Goal: Task Accomplishment & Management: Complete application form

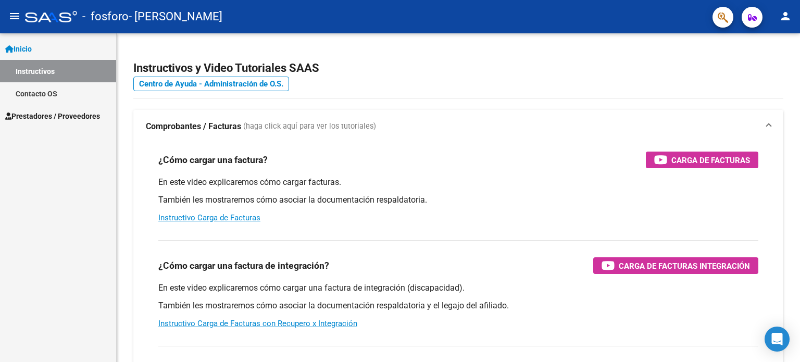
click at [54, 114] on span "Prestadores / Proveedores" at bounding box center [52, 115] width 95 height 11
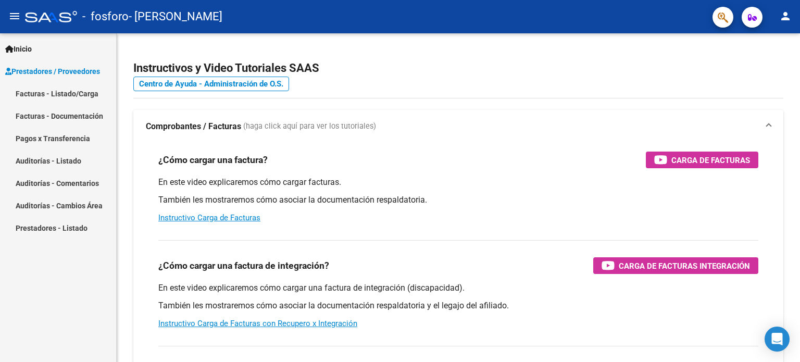
click at [53, 93] on link "Facturas - Listado/Carga" at bounding box center [58, 93] width 116 height 22
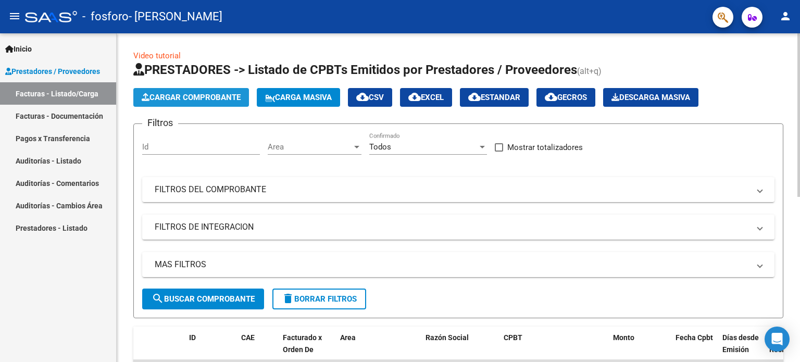
click at [215, 93] on span "Cargar Comprobante" at bounding box center [191, 97] width 99 height 9
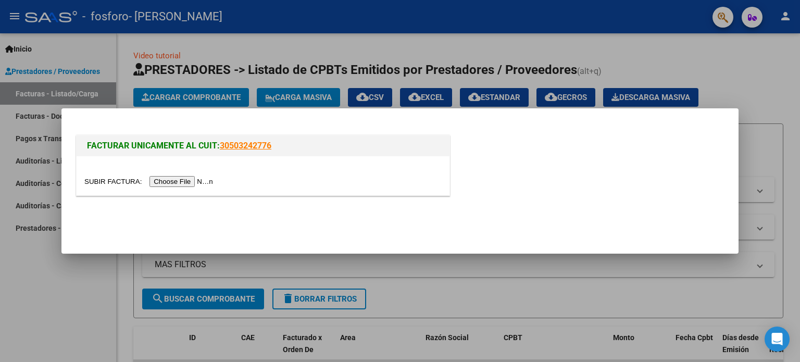
click at [194, 179] on input "file" at bounding box center [150, 181] width 132 height 11
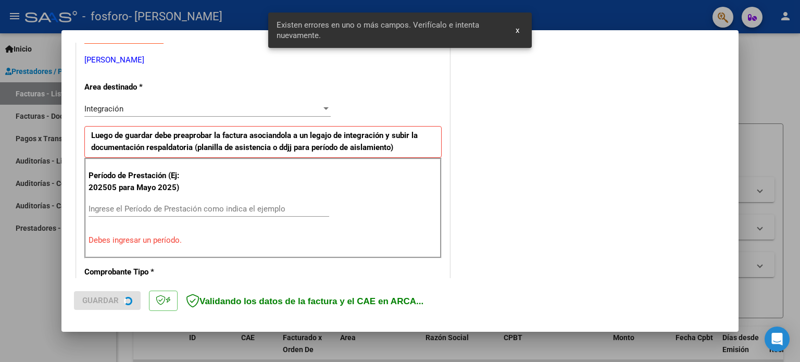
scroll to position [224, 0]
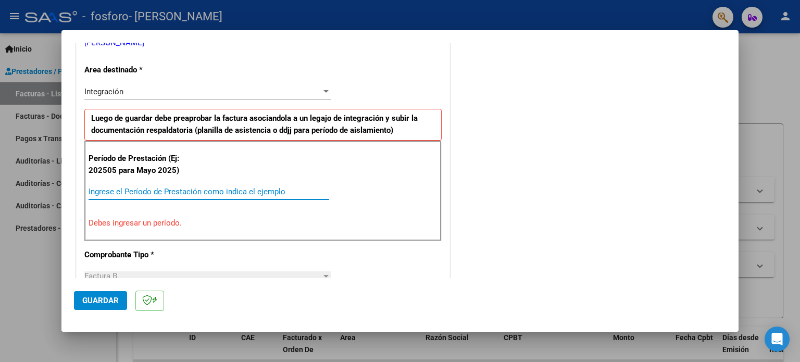
click at [128, 187] on input "Ingrese el Período de Prestación como indica el ejemplo" at bounding box center [209, 191] width 241 height 9
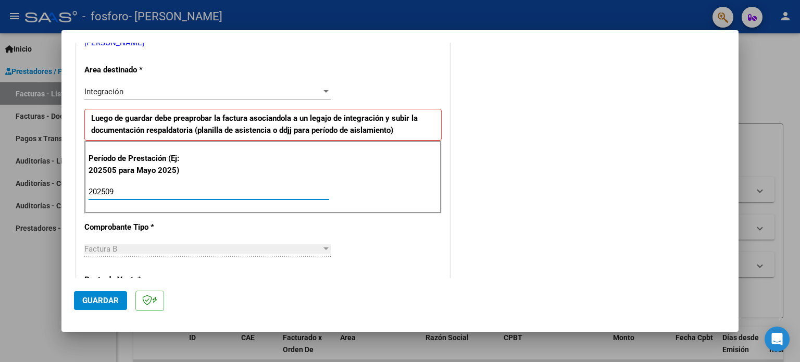
type input "202509"
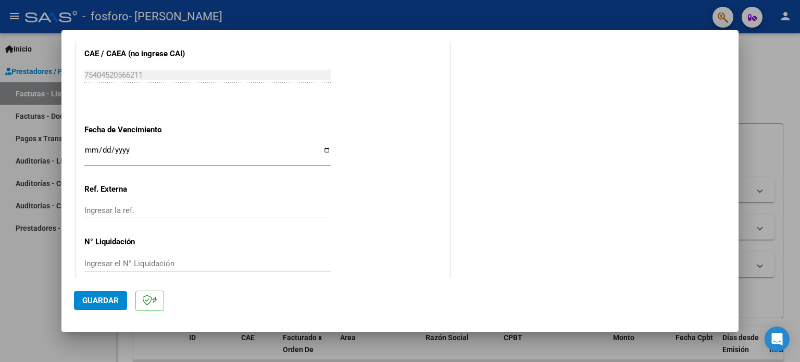
scroll to position [680, 0]
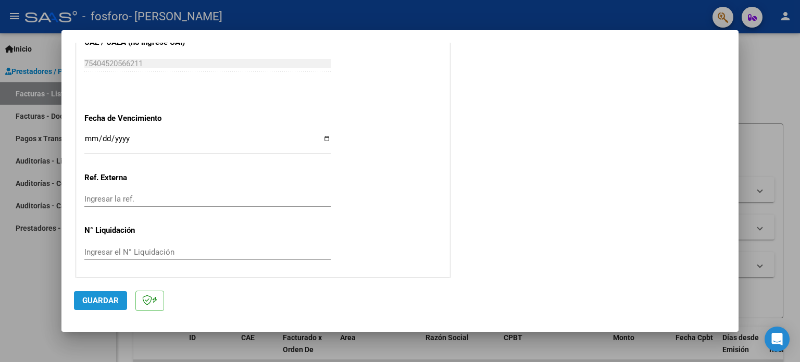
click at [104, 299] on span "Guardar" at bounding box center [100, 300] width 36 height 9
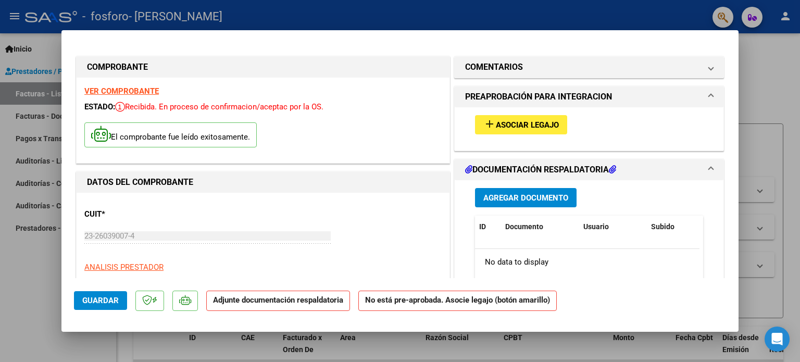
scroll to position [0, 0]
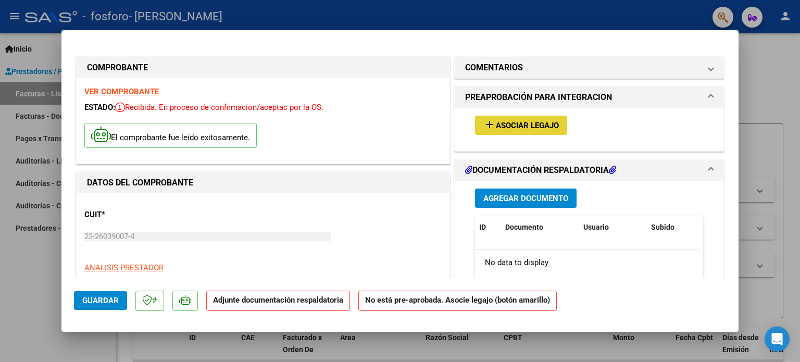
click at [532, 124] on span "Asociar Legajo" at bounding box center [527, 125] width 63 height 9
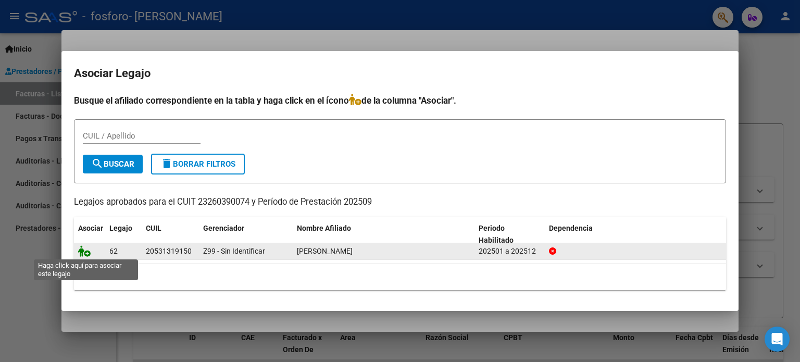
click at [87, 251] on icon at bounding box center [84, 250] width 12 height 11
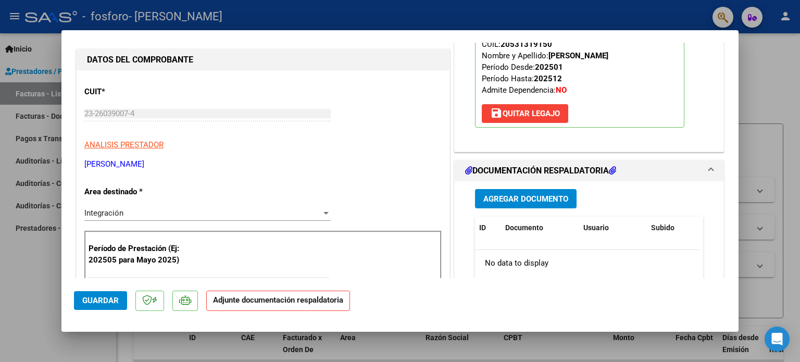
scroll to position [156, 0]
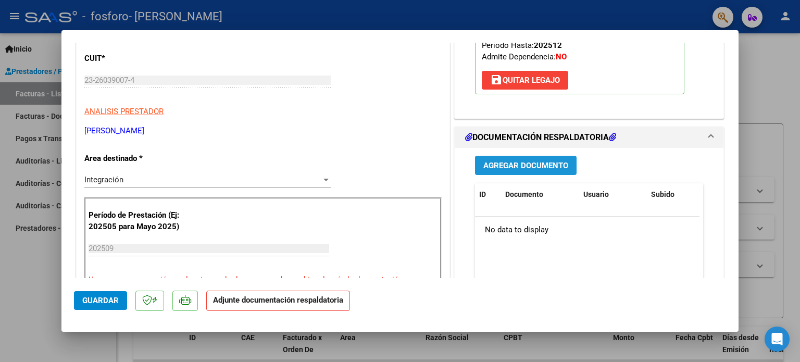
click at [542, 168] on span "Agregar Documento" at bounding box center [525, 165] width 85 height 9
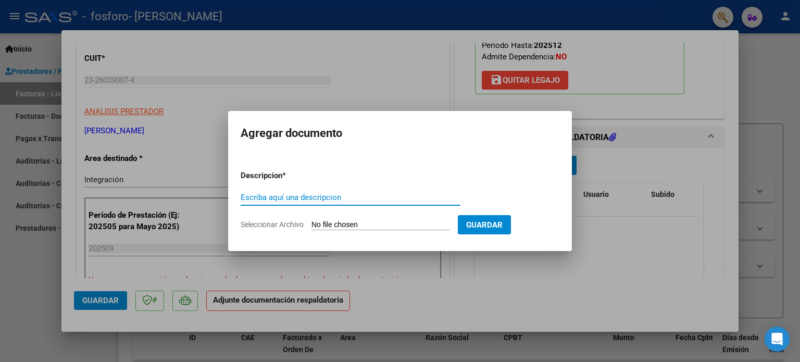
click at [335, 194] on input "Escriba aquí una descripcion" at bounding box center [351, 197] width 220 height 9
type input "ASISTENCIA"
click at [284, 223] on span "Seleccionar Archivo" at bounding box center [272, 224] width 63 height 8
click at [311, 223] on input "Seleccionar Archivo" at bounding box center [380, 225] width 138 height 10
type input "C:\fakepath\[PERSON_NAME] [DATE].pdf"
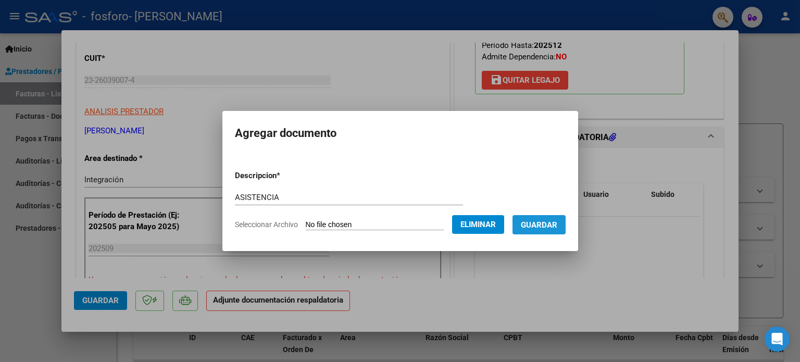
click at [555, 224] on span "Guardar" at bounding box center [539, 224] width 36 height 9
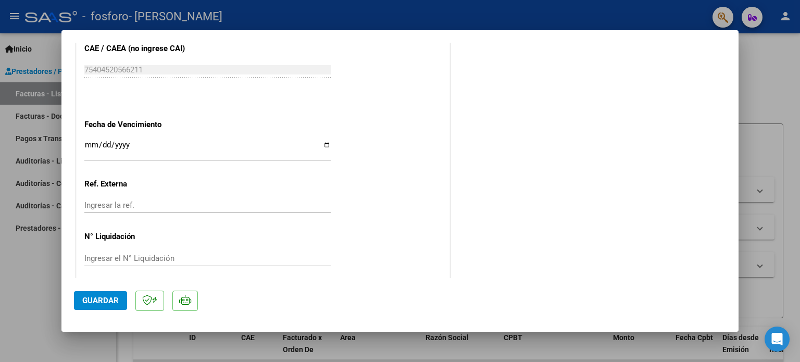
scroll to position [696, 0]
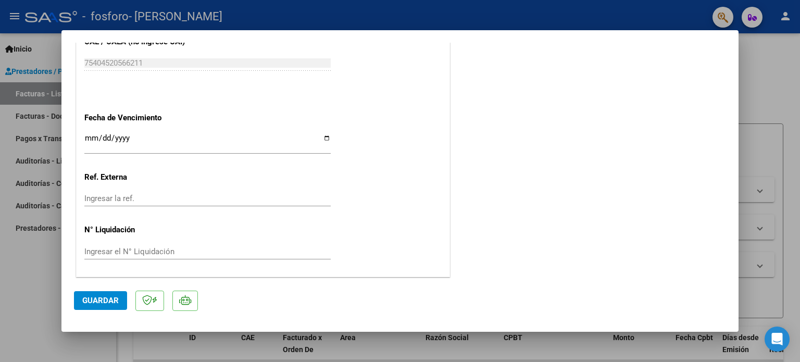
click at [102, 298] on span "Guardar" at bounding box center [100, 300] width 36 height 9
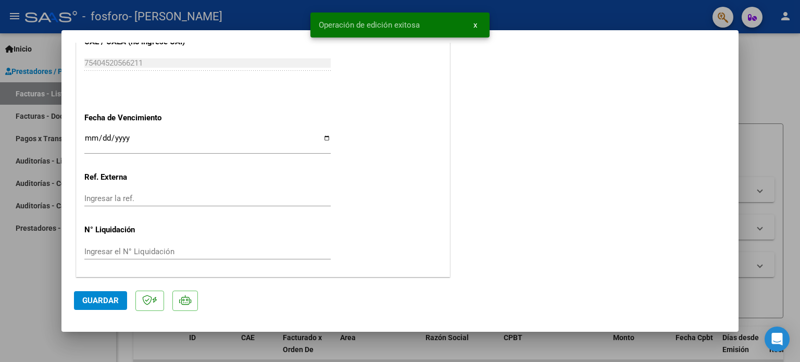
click at [769, 81] on div at bounding box center [400, 181] width 800 height 362
type input "$ 0,00"
